Goal: Task Accomplishment & Management: Manage account settings

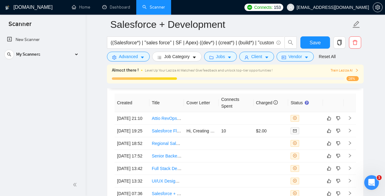
scroll to position [34, 0]
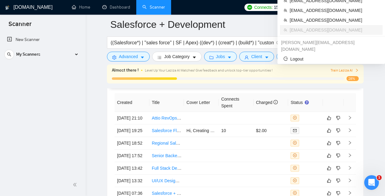
click at [334, 7] on span "[EMAIL_ADDRESS][DOMAIN_NAME]" at bounding box center [333, 7] width 72 height 0
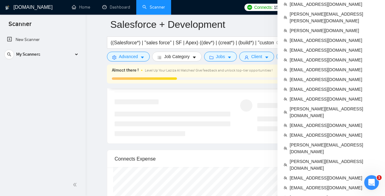
scroll to position [1180, 0]
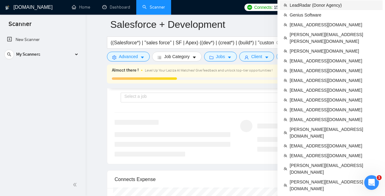
click at [316, 5] on span "LeadRadar (Donor Agency)" at bounding box center [334, 5] width 89 height 7
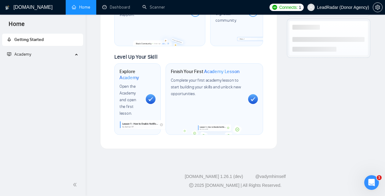
scroll to position [410, 0]
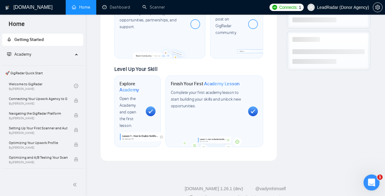
click at [374, 177] on div "Открыть службу сообщений Intercom" at bounding box center [371, 182] width 20 height 20
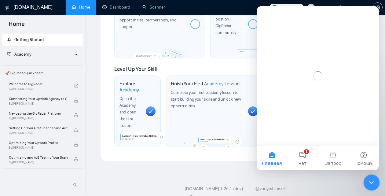
scroll to position [0, 0]
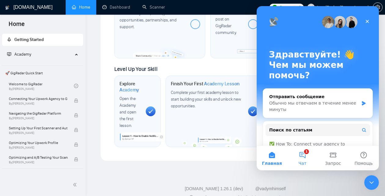
click at [305, 157] on button "1 Чат" at bounding box center [302, 158] width 31 height 24
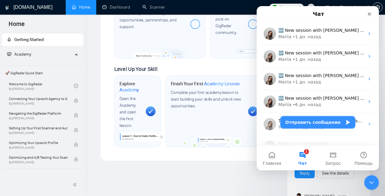
click at [299, 124] on button "Отправить сообщение" at bounding box center [318, 122] width 75 height 12
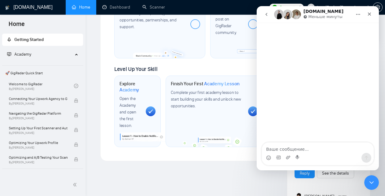
click at [267, 15] on icon "go back" at bounding box center [267, 14] width 2 height 3
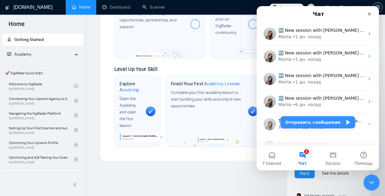
click at [372, 182] on icon "Закрыть службу сообщений Intercom" at bounding box center [371, 181] width 4 height 2
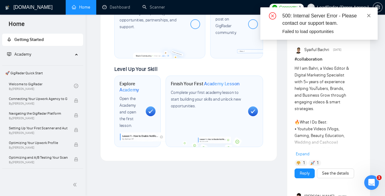
click at [368, 16] on icon "close" at bounding box center [369, 15] width 4 height 4
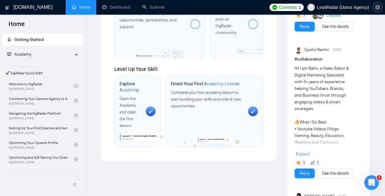
click at [379, 7] on icon "setting" at bounding box center [378, 7] width 5 height 5
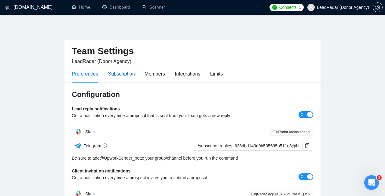
click at [124, 72] on div "Subscription" at bounding box center [121, 74] width 27 height 8
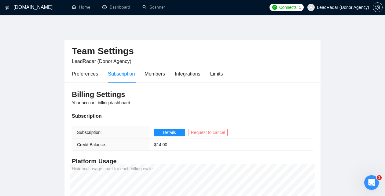
click at [201, 131] on span "Request to cancel" at bounding box center [208, 132] width 34 height 7
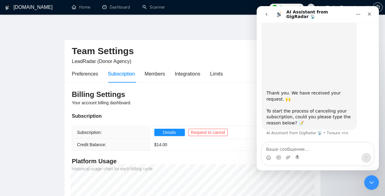
scroll to position [40, 0]
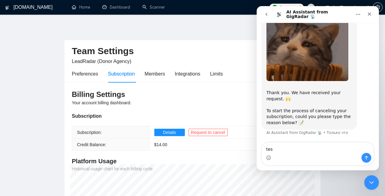
type textarea "test"
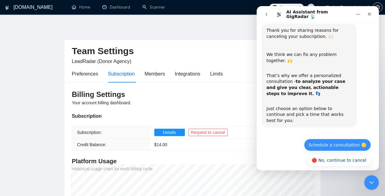
scroll to position [169, 0]
click at [325, 140] on button "Schedule a consultation 🟡" at bounding box center [337, 145] width 67 height 12
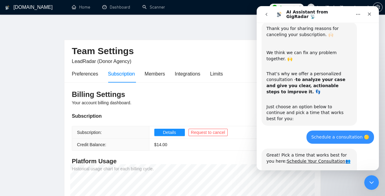
scroll to position [196, 0]
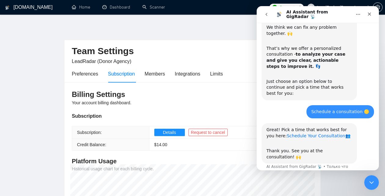
click at [306, 133] on link "Schedule Your Consultation" at bounding box center [316, 135] width 58 height 5
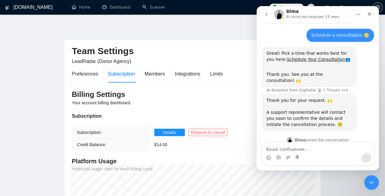
scroll to position [294, 0]
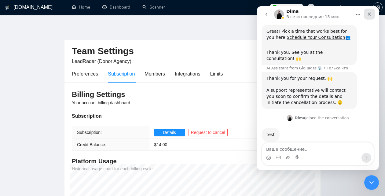
click at [371, 15] on icon "Закрыть" at bounding box center [369, 14] width 3 height 3
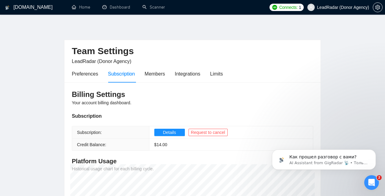
scroll to position [298, 0]
